Goal: Task Accomplishment & Management: Manage account settings

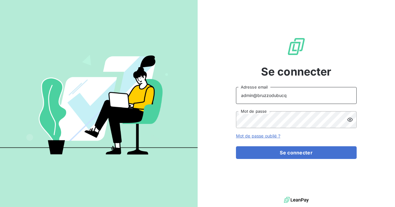
click at [293, 93] on input "admin@bruzzodubucq" at bounding box center [296, 95] width 121 height 17
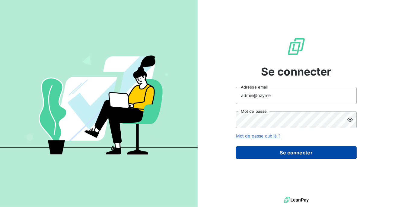
type input "admin@ozyme"
click at [286, 151] on button "Se connecter" at bounding box center [296, 152] width 121 height 13
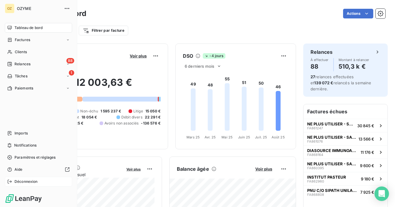
click at [21, 181] on span "Déconnexion" at bounding box center [26, 181] width 23 height 5
